Goal: Find specific page/section: Find specific page/section

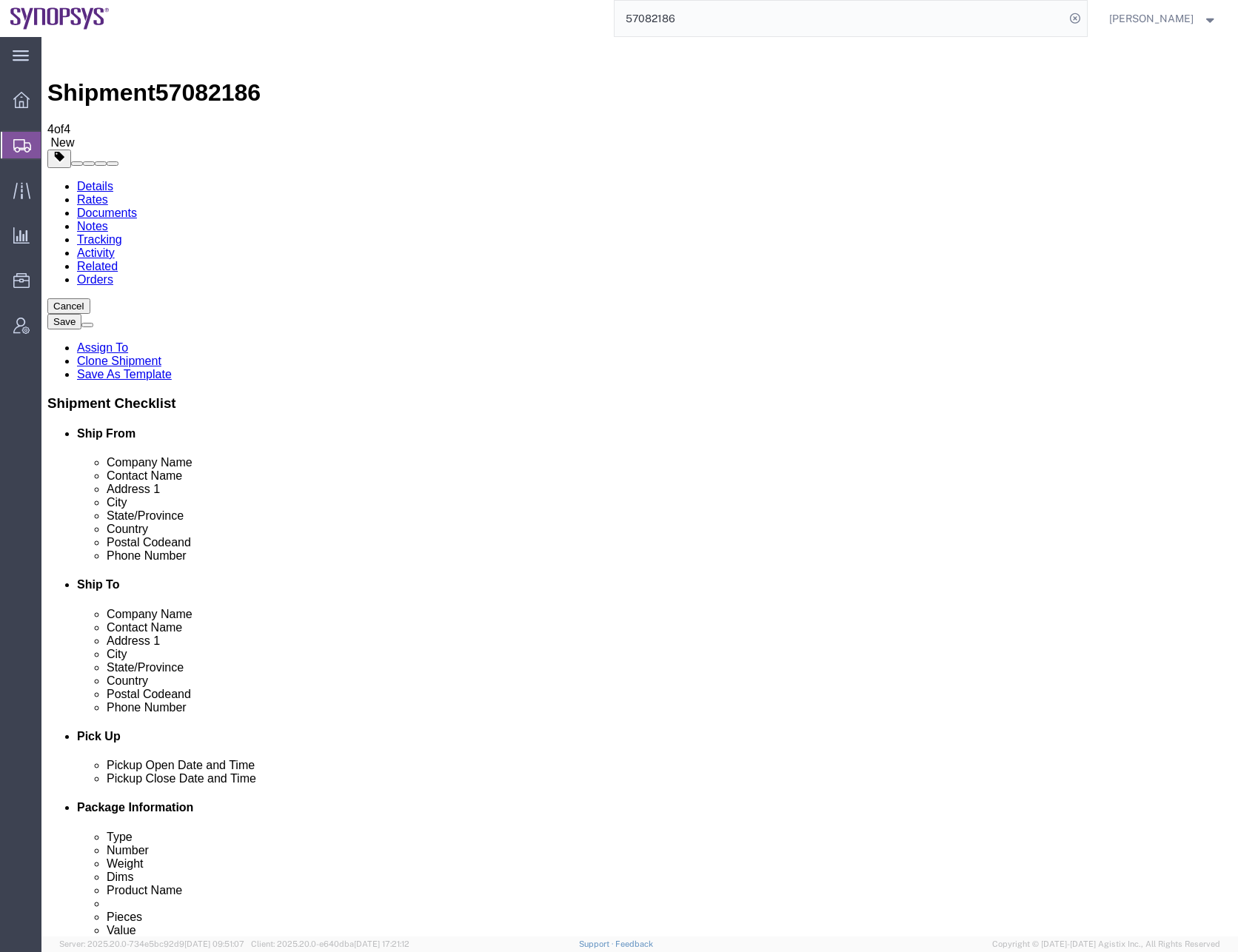
click at [1085, 18] on icon at bounding box center [1075, 18] width 21 height 21
click at [1085, 18] on icon at bounding box center [1075, 18] width 21 height 21
type input "57067662"
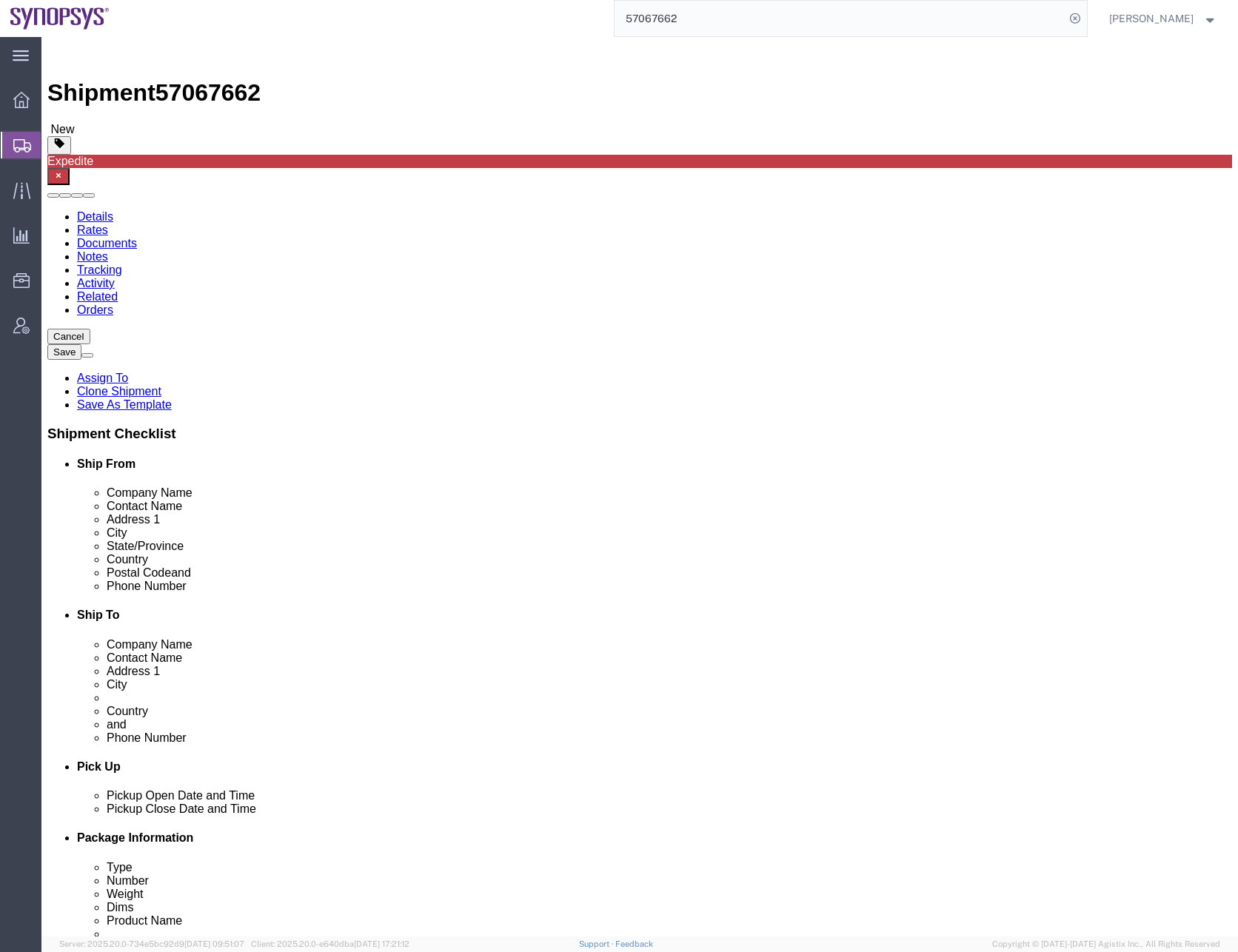
click link "Documents"
